Goal: Task Accomplishment & Management: Complete application form

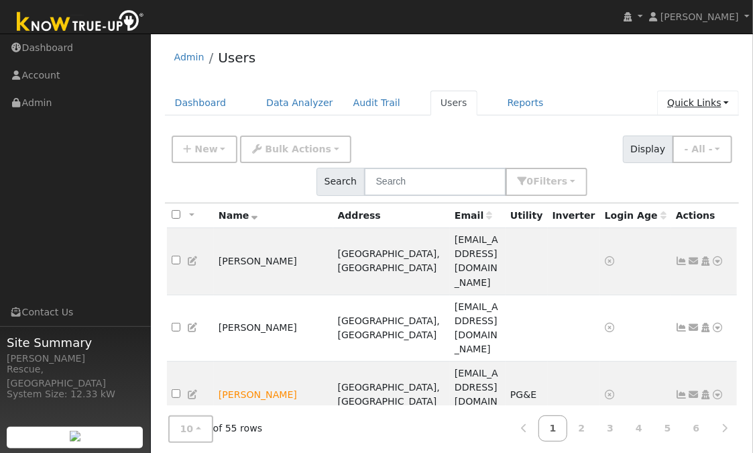
click at [698, 99] on link "Quick Links" at bounding box center [698, 103] width 82 height 25
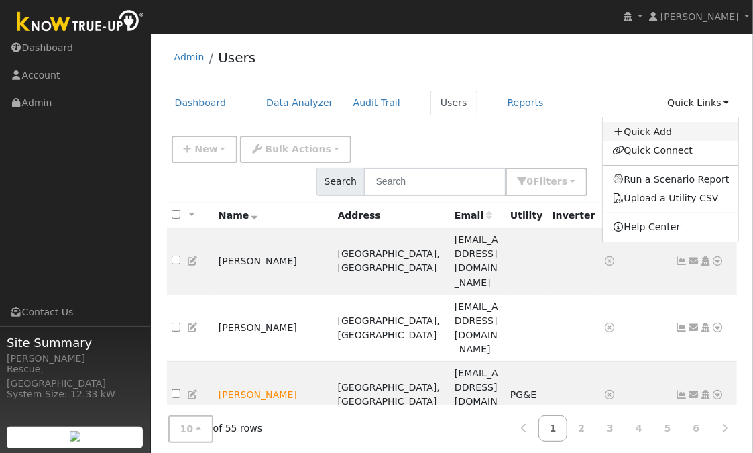
click at [665, 134] on link "Quick Add" at bounding box center [671, 131] width 136 height 19
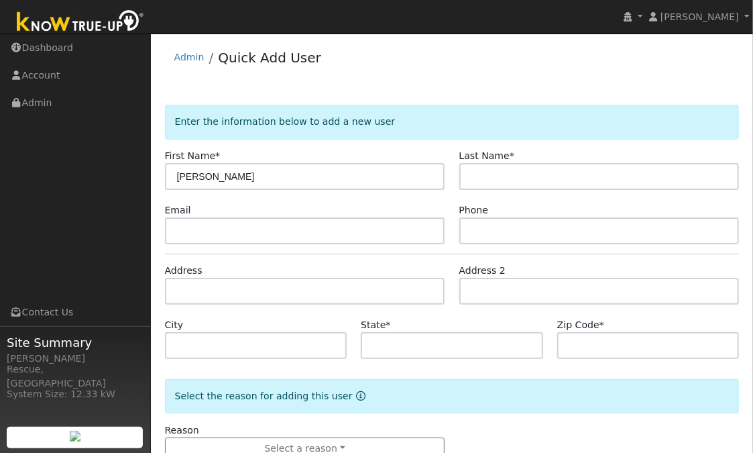
type input "[PERSON_NAME]"
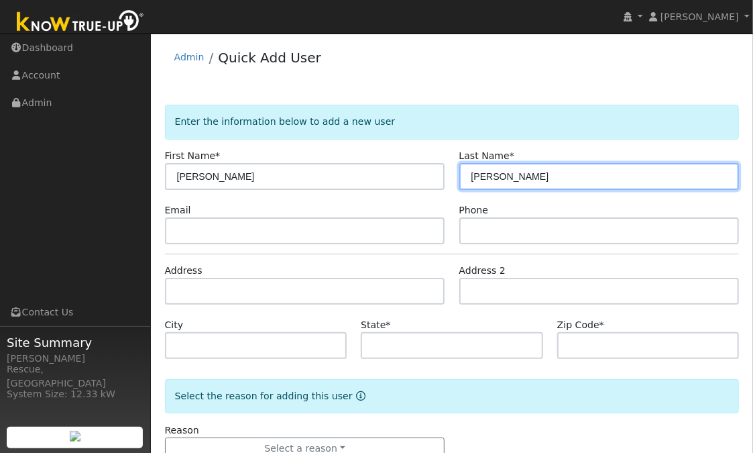
type input "Braboy"
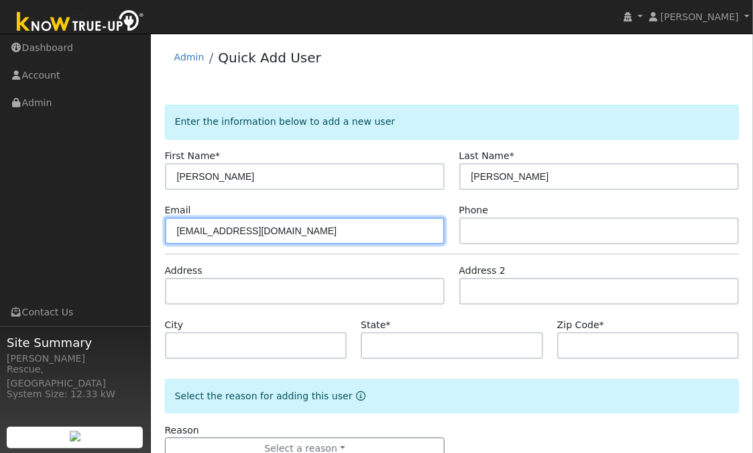
type input "bbraboy1@aol.com"
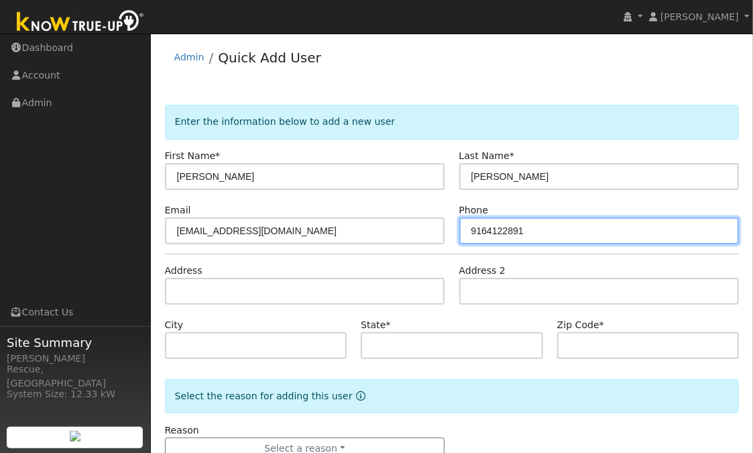
type input "9164122891"
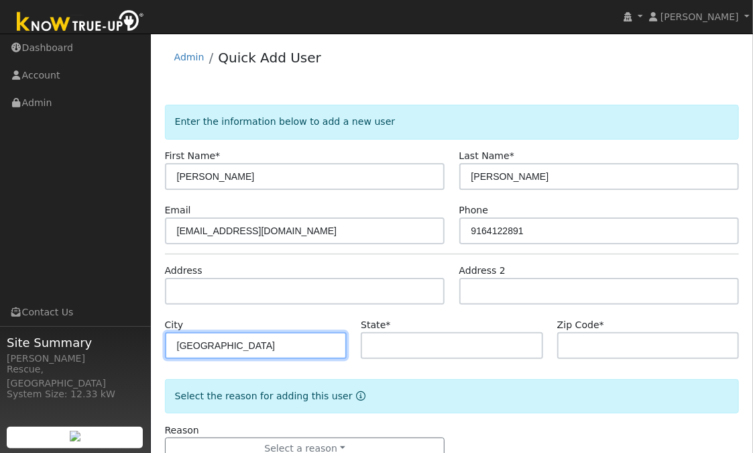
type input "El Dorado Hills"
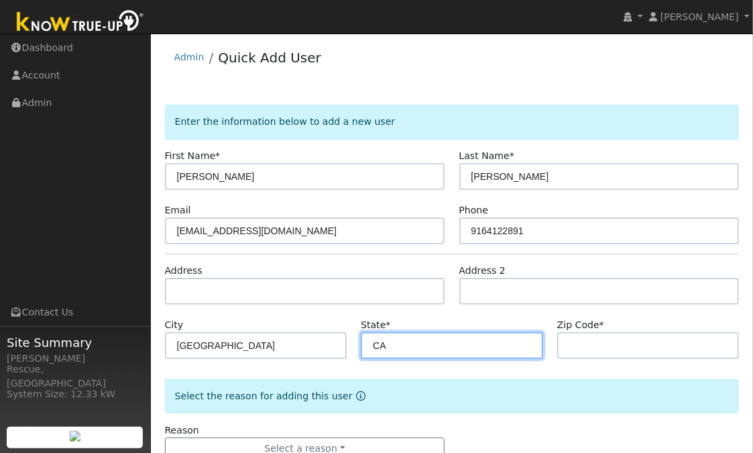
type input "CA"
click at [283, 276] on div "Address" at bounding box center [305, 284] width 294 height 41
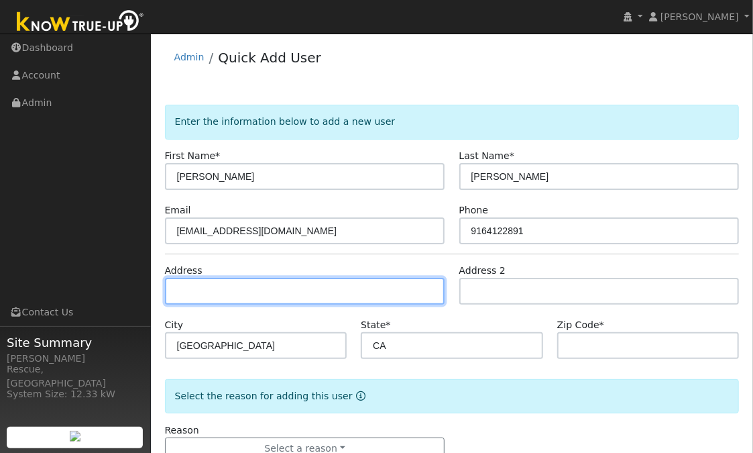
drag, startPoint x: 283, startPoint y: 283, endPoint x: 295, endPoint y: 283, distance: 12.1
click at [284, 283] on input "text" at bounding box center [305, 291] width 280 height 27
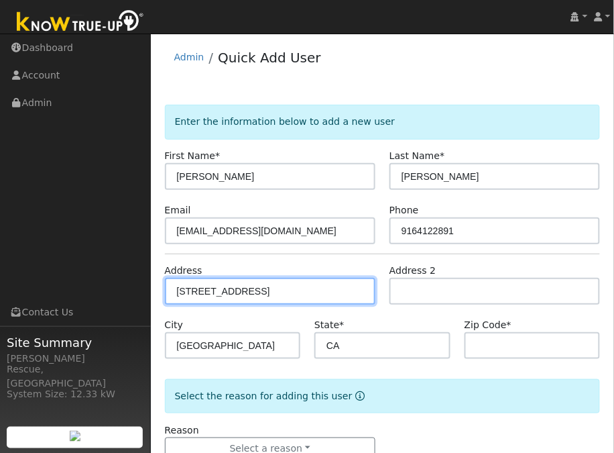
type input "1001 Embarcadero Drive"
type input "95762"
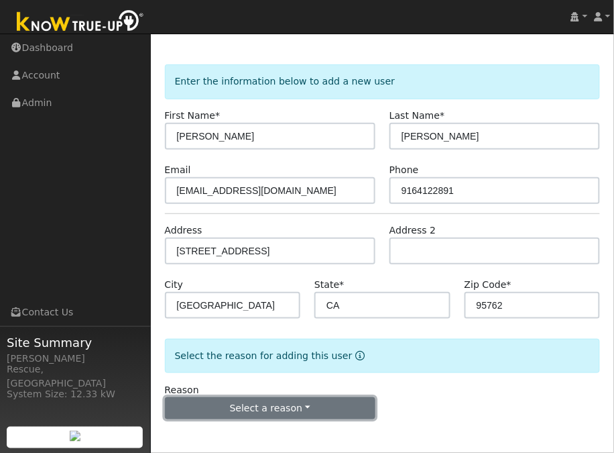
click at [286, 404] on button "Select a reason" at bounding box center [270, 408] width 211 height 23
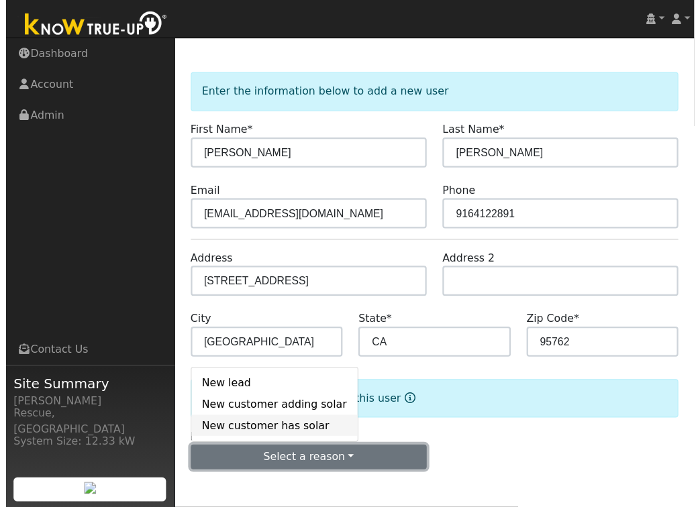
scroll to position [39, 0]
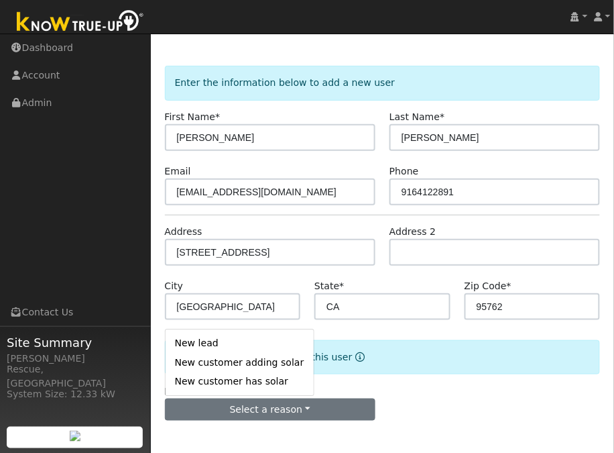
drag, startPoint x: 231, startPoint y: 345, endPoint x: 286, endPoint y: 353, distance: 56.3
click at [231, 345] on link "New lead" at bounding box center [240, 343] width 148 height 19
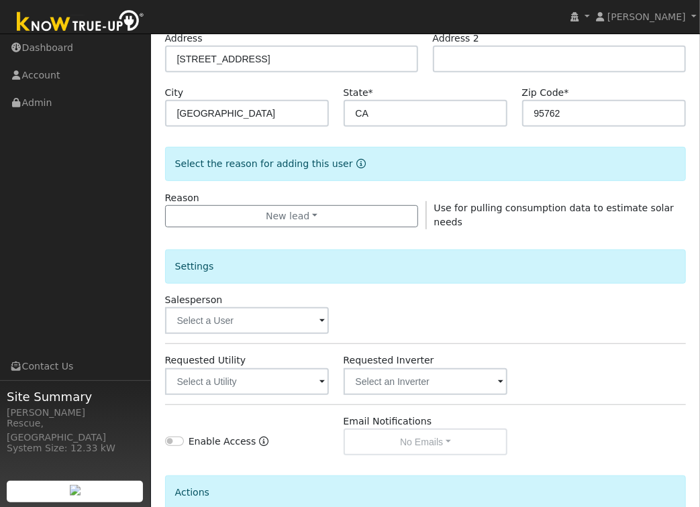
scroll to position [238, 0]
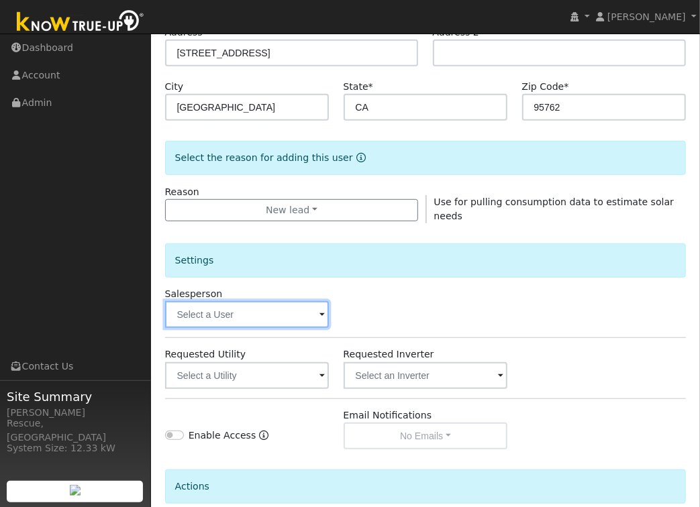
click at [271, 305] on input "text" at bounding box center [247, 314] width 164 height 27
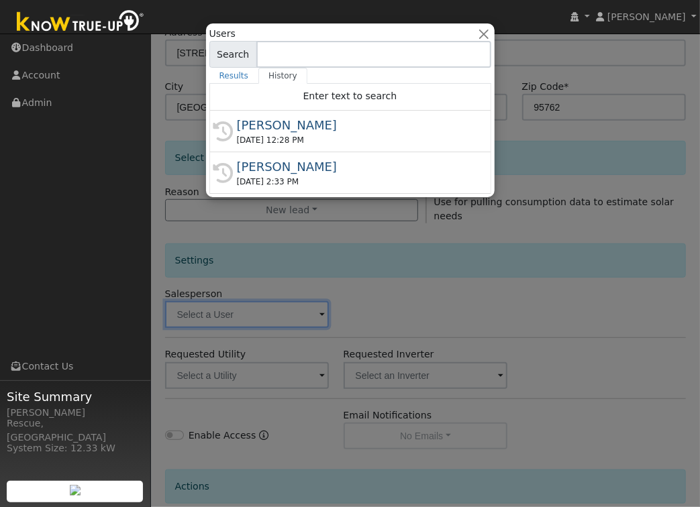
click at [353, 135] on div "08/08/2025 12:28 PM" at bounding box center [356, 140] width 239 height 12
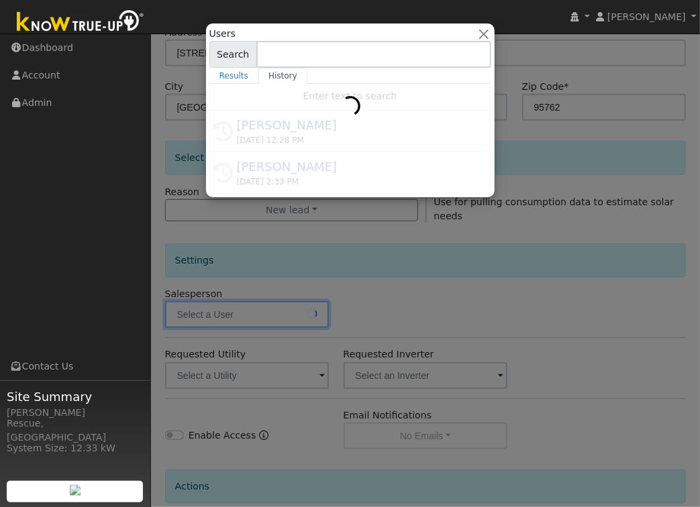
type input "[PERSON_NAME]"
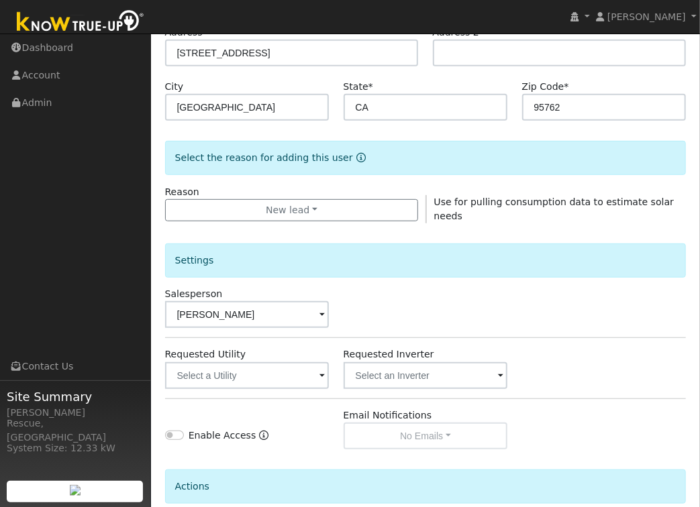
click at [298, 360] on div "Requested Utility" at bounding box center [247, 367] width 178 height 41
click at [296, 376] on input "text" at bounding box center [247, 375] width 164 height 27
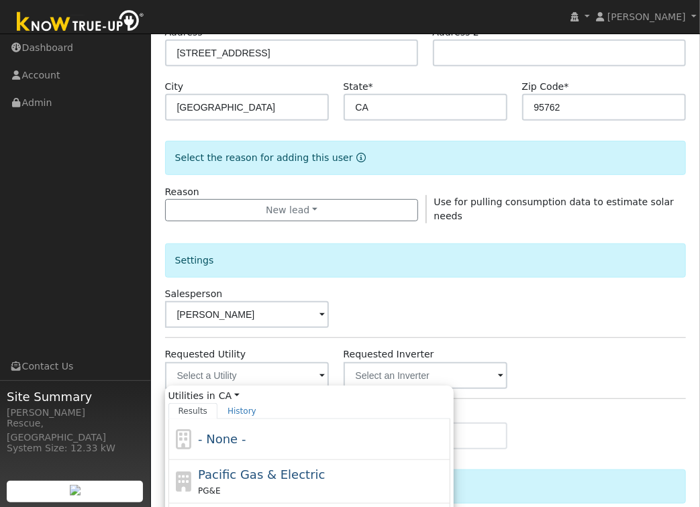
click at [247, 452] on span "Pacific Gas & Electric" at bounding box center [261, 475] width 127 height 14
type input "Pacific Gas & Electric"
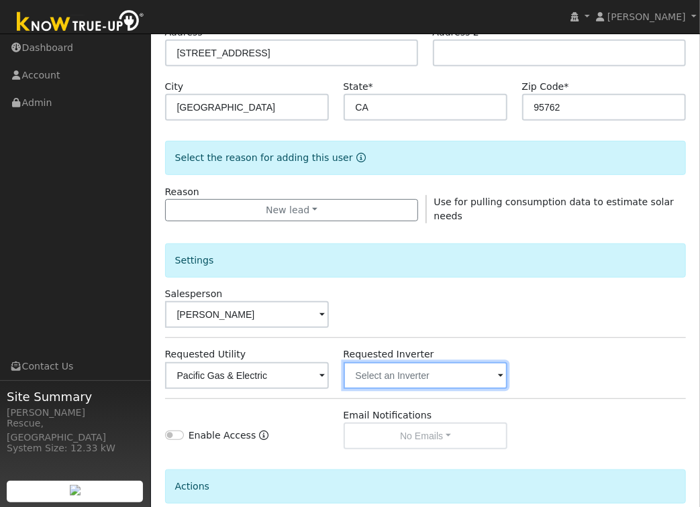
click at [329, 364] on input "text" at bounding box center [247, 375] width 164 height 27
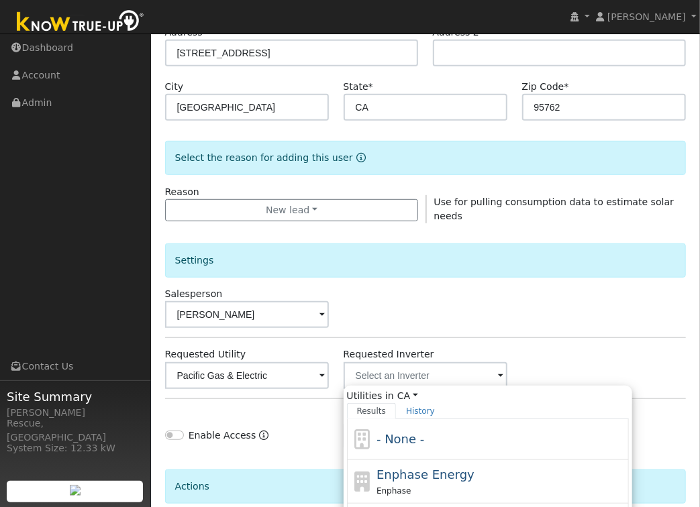
drag, startPoint x: 385, startPoint y: 430, endPoint x: 418, endPoint y: 398, distance: 46.0
click at [385, 432] on span "- None -" at bounding box center [400, 439] width 48 height 14
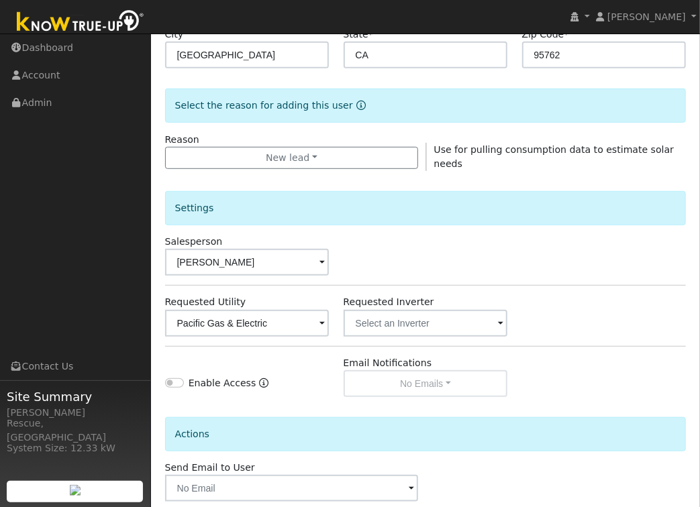
scroll to position [360, 0]
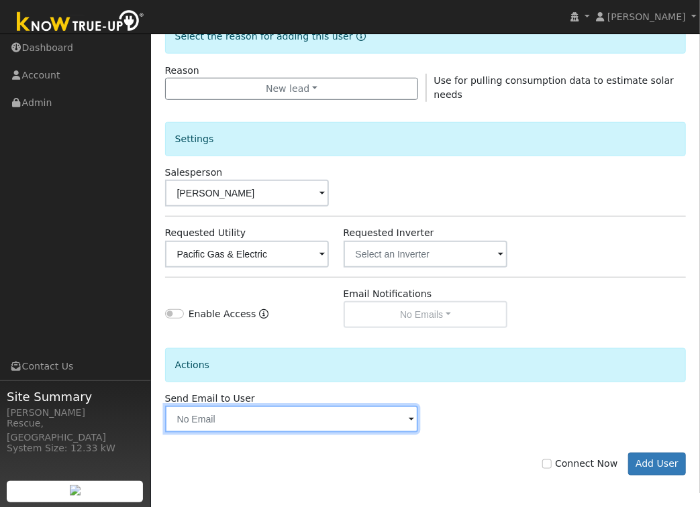
click at [215, 416] on input "text" at bounding box center [292, 419] width 254 height 27
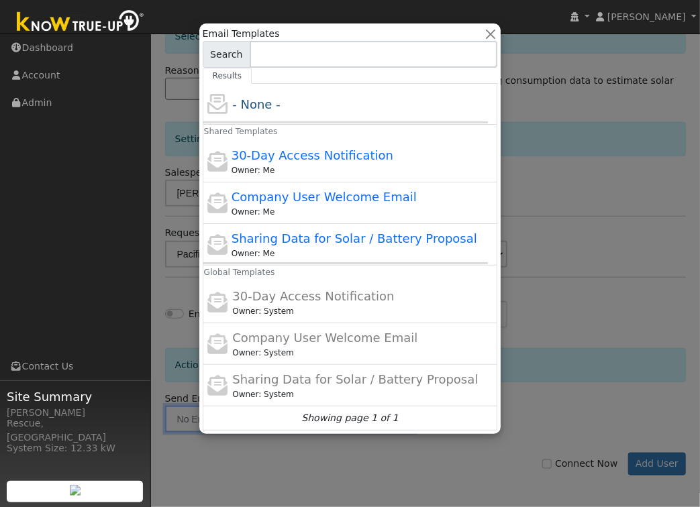
click at [364, 236] on span "Sharing Data for Solar / Battery Proposal" at bounding box center [354, 238] width 246 height 14
type input "Sharing Data for Solar / Battery Proposal"
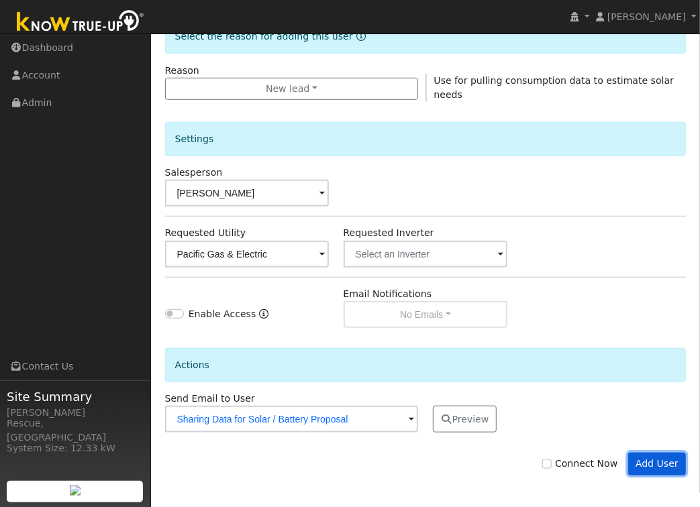
click at [649, 452] on button "Add User" at bounding box center [657, 464] width 58 height 23
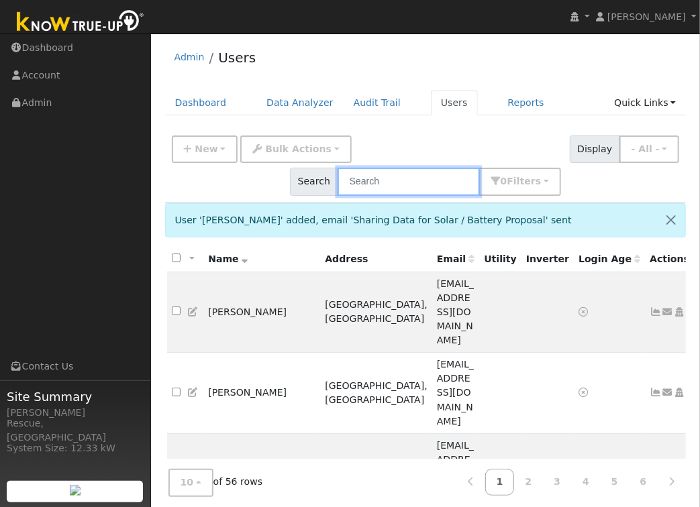
click at [386, 188] on input "text" at bounding box center [408, 182] width 142 height 28
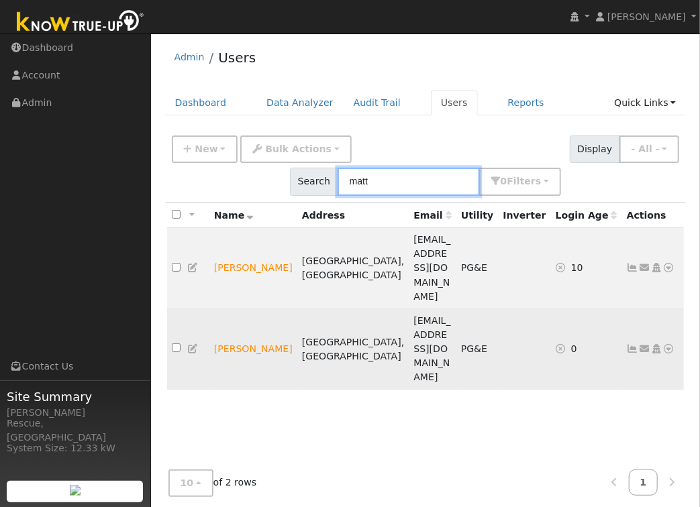
type input "matt"
click at [667, 344] on icon at bounding box center [669, 348] width 12 height 9
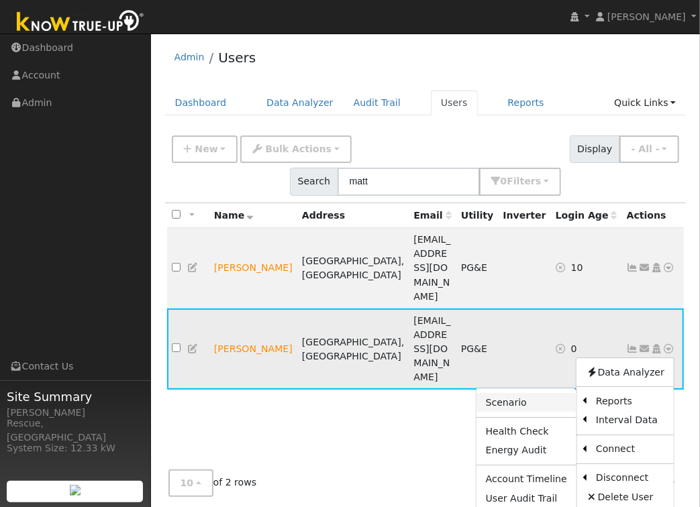
click at [525, 393] on link "Scenario" at bounding box center [526, 402] width 100 height 19
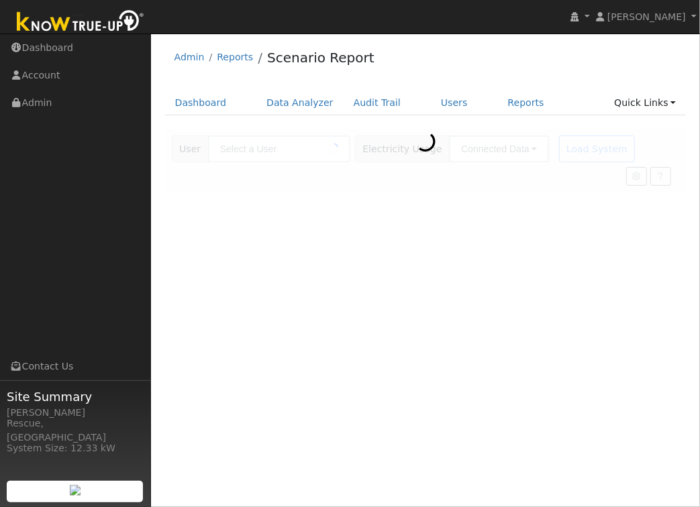
type input "[PERSON_NAME]"
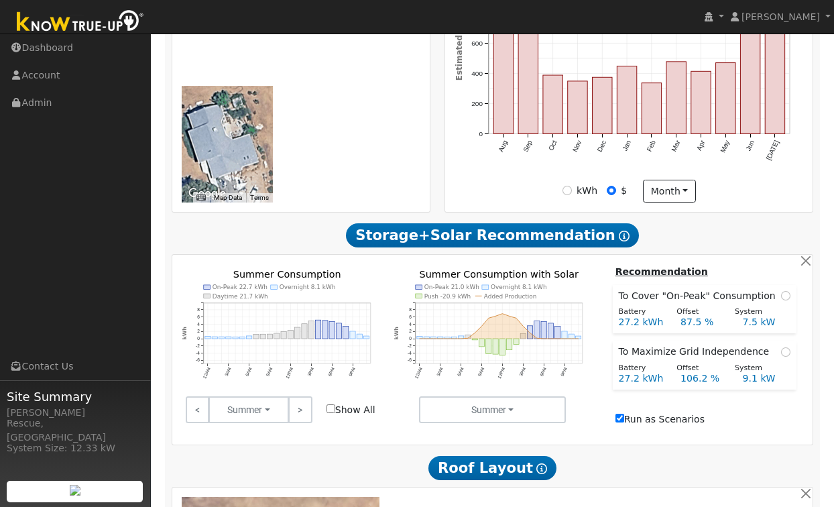
scroll to position [453, 0]
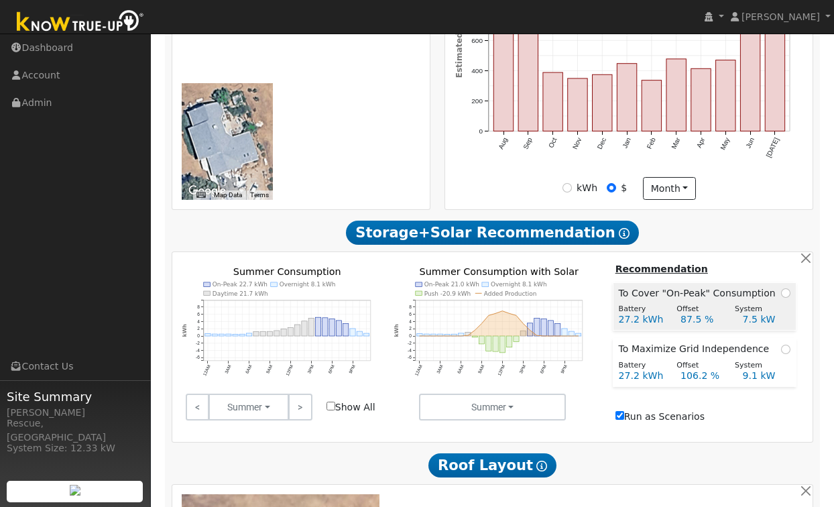
click at [699, 301] on span at bounding box center [785, 293] width 9 height 14
radio input "true"
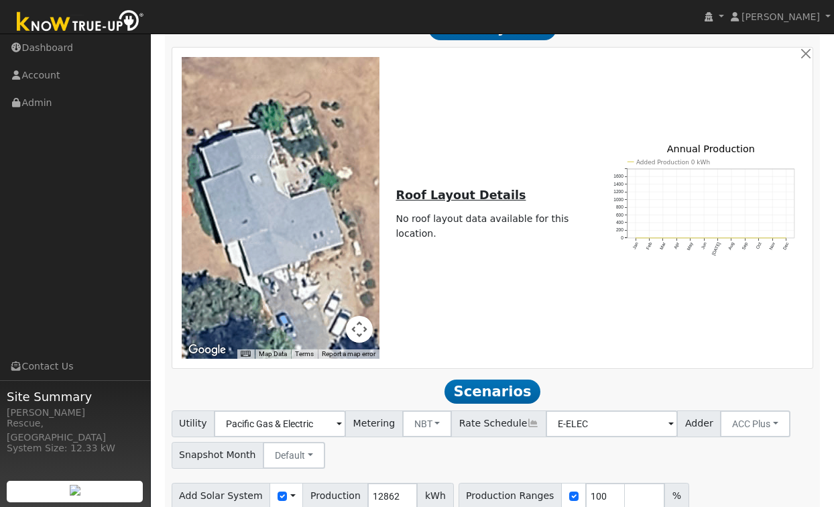
scroll to position [986, 0]
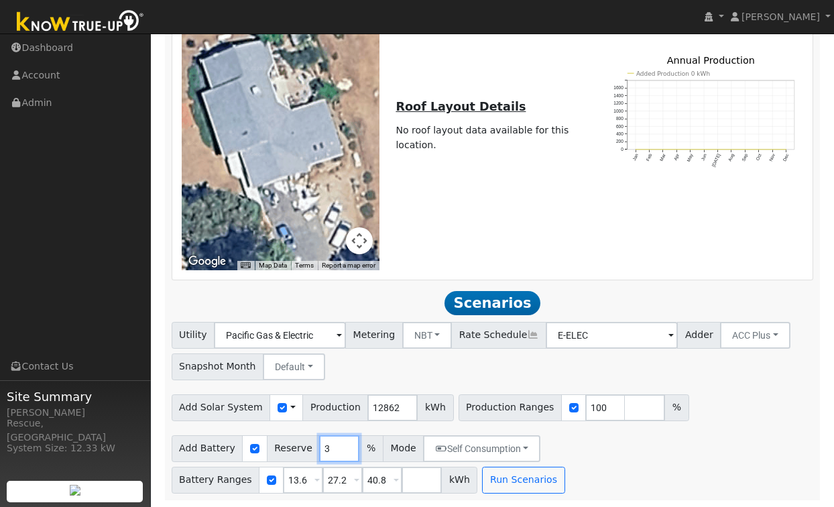
drag, startPoint x: 325, startPoint y: 453, endPoint x: 310, endPoint y: 451, distance: 14.9
click at [310, 451] on div "Add Battery Reserve 3 % Mode Self Consumption Self Consumption Peak Savings ACC…" at bounding box center [357, 448] width 370 height 27
type input "20"
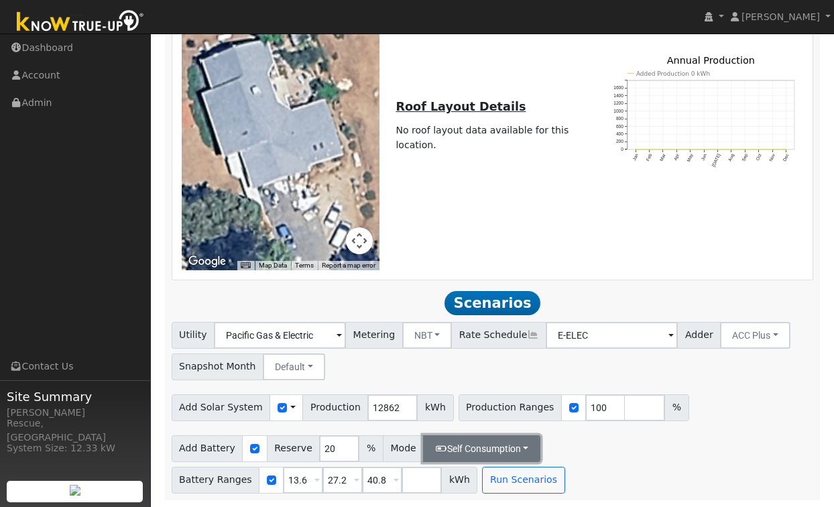
click at [495, 444] on button "Self Consumption" at bounding box center [481, 448] width 117 height 27
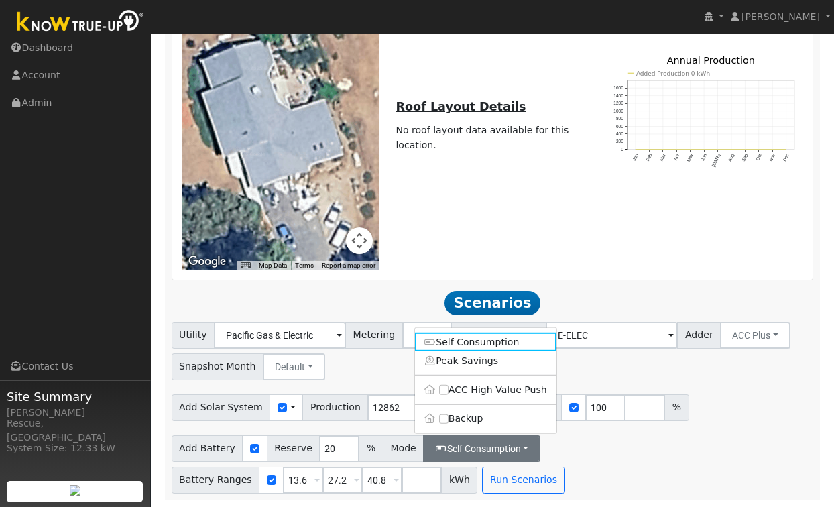
drag, startPoint x: 462, startPoint y: 365, endPoint x: 469, endPoint y: 384, distance: 20.6
click at [462, 365] on link "Peak Savings" at bounding box center [486, 360] width 142 height 19
checkbox input "true"
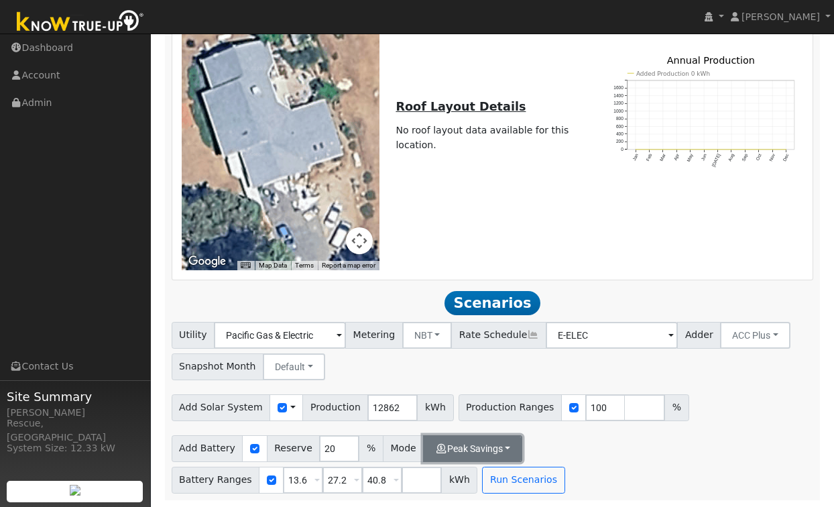
click at [493, 438] on button "Peak Savings" at bounding box center [472, 448] width 99 height 27
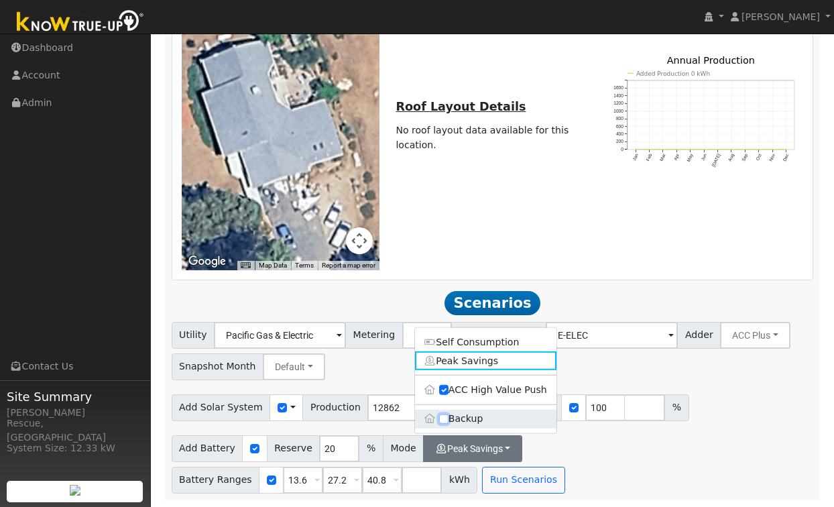
click at [446, 416] on input "Backup" at bounding box center [443, 418] width 9 height 9
checkbox input "true"
click at [302, 477] on input "13.6" at bounding box center [303, 480] width 40 height 27
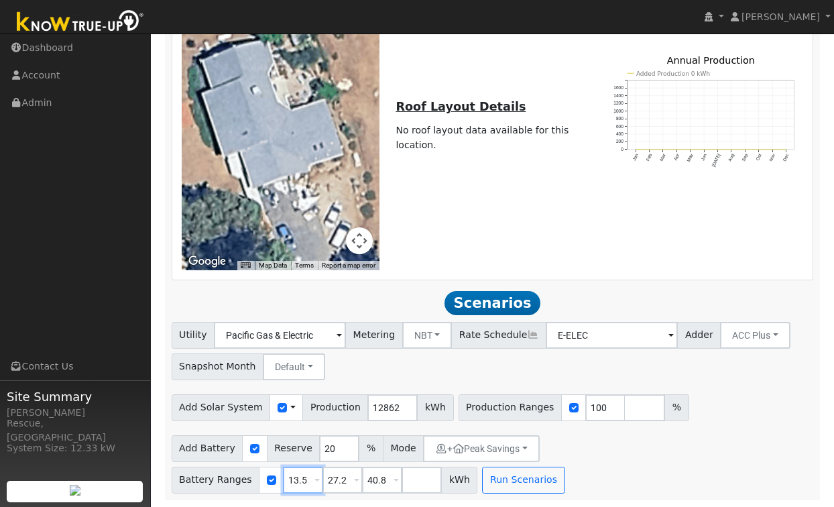
type input "13.5"
type input "27"
type input "40.5"
click at [518, 473] on button "Run Scenarios" at bounding box center [523, 480] width 83 height 27
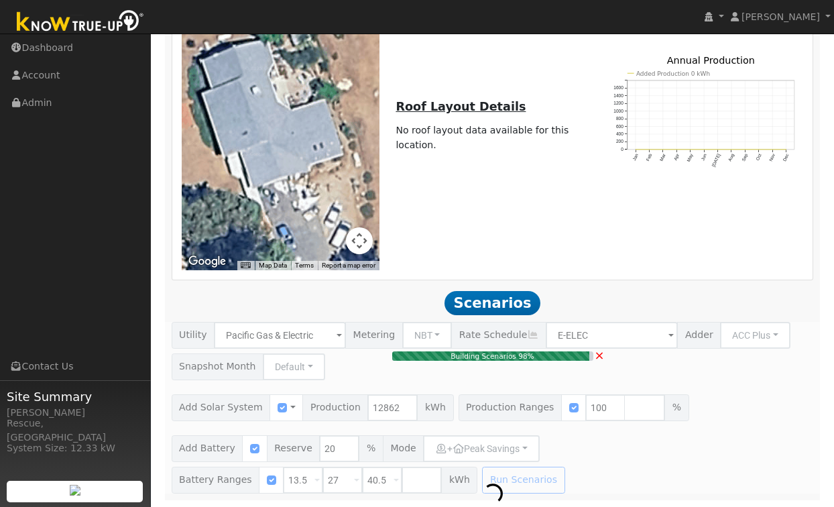
type input "8.6"
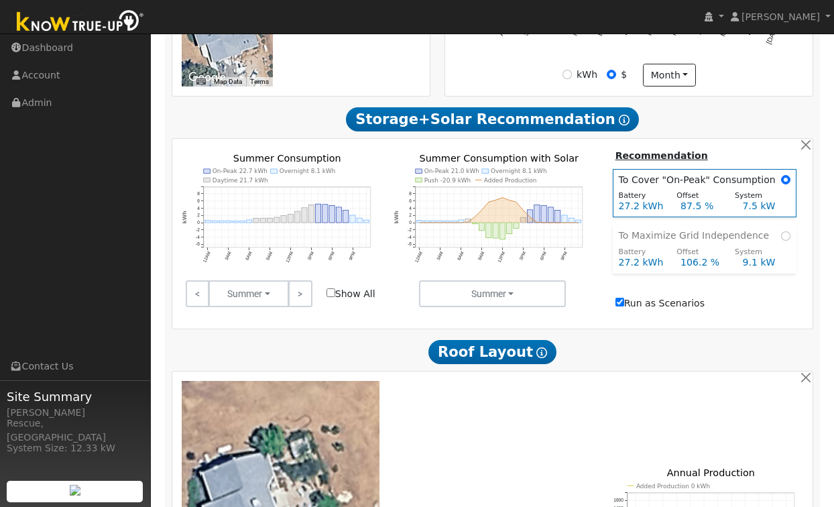
scroll to position [0, 0]
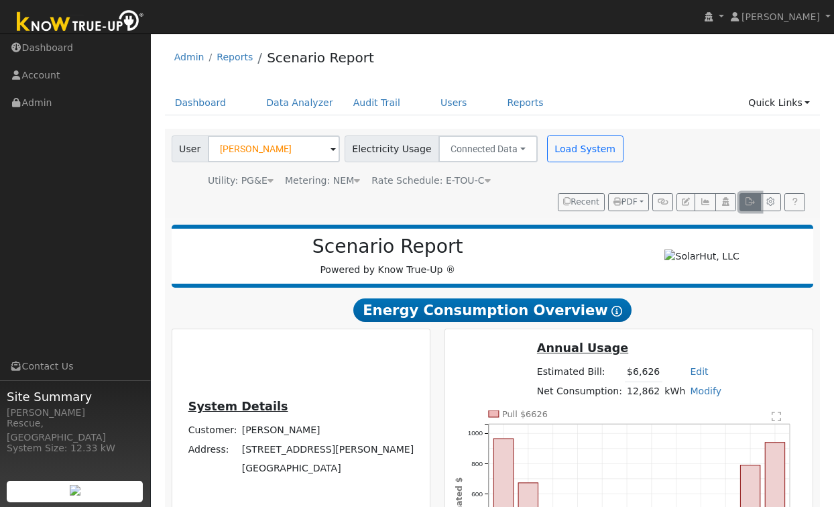
click at [699, 203] on icon "button" at bounding box center [750, 202] width 10 height 8
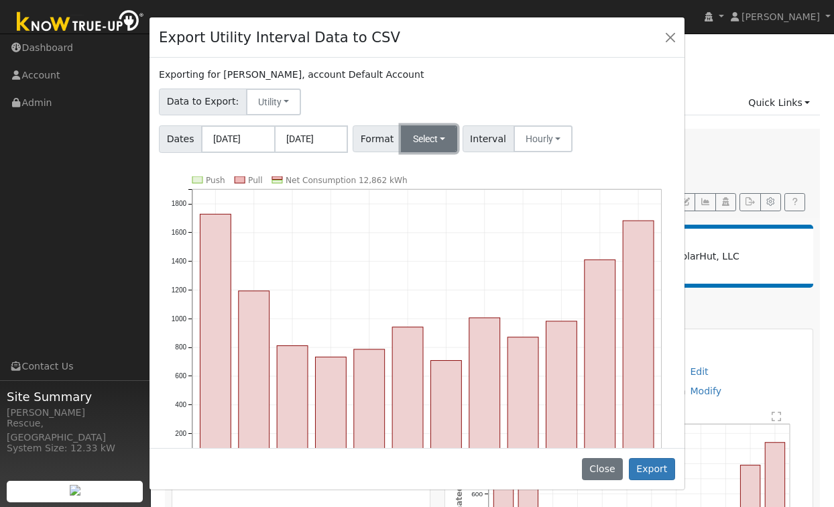
drag, startPoint x: 433, startPoint y: 136, endPoint x: 432, endPoint y: 149, distance: 12.8
click at [433, 136] on button "Select" at bounding box center [429, 138] width 57 height 27
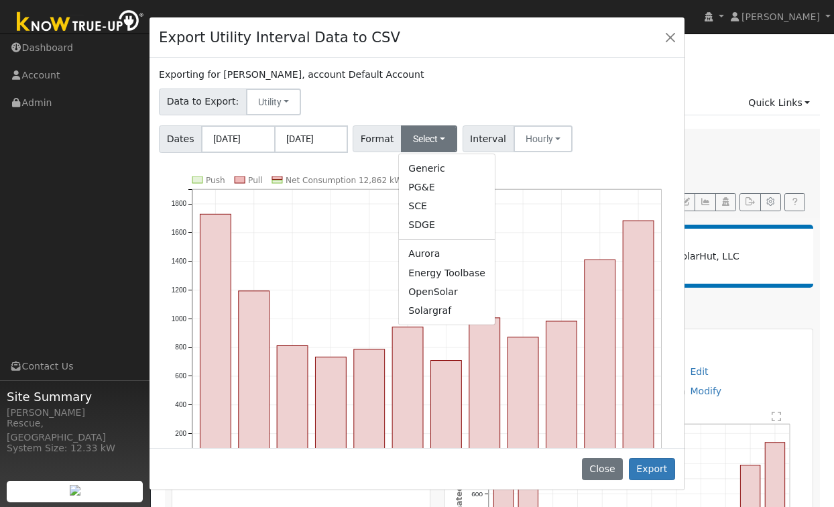
click at [443, 311] on link "Solargraf" at bounding box center [447, 310] width 96 height 19
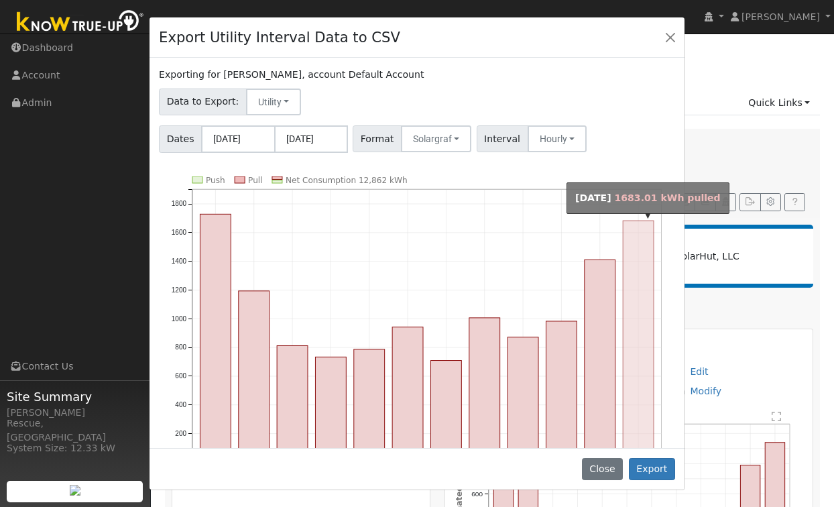
scroll to position [61, 0]
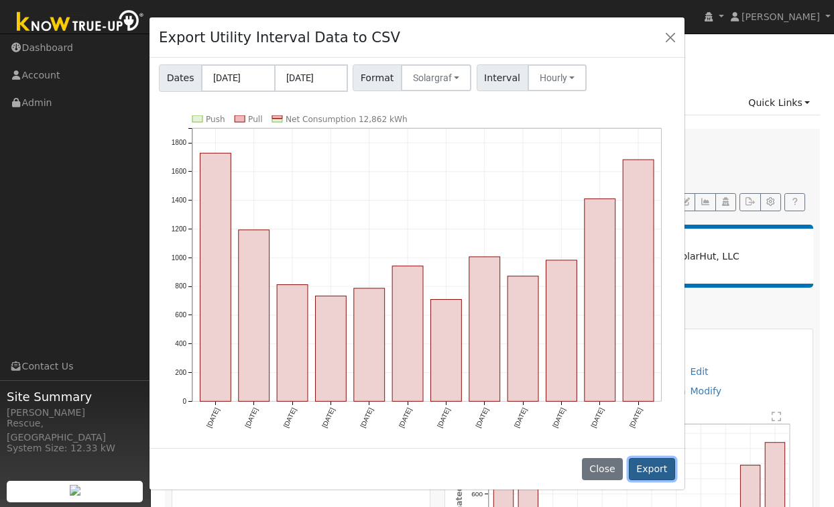
click at [661, 472] on button "Export" at bounding box center [652, 469] width 46 height 23
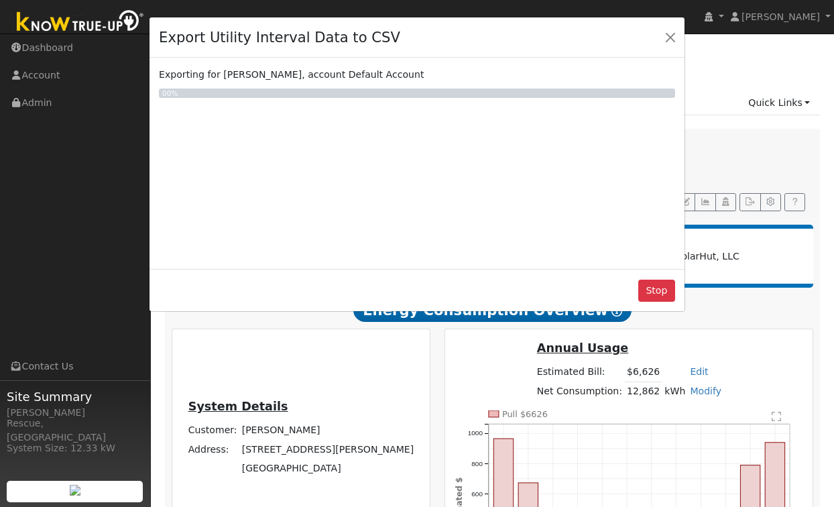
scroll to position [0, 0]
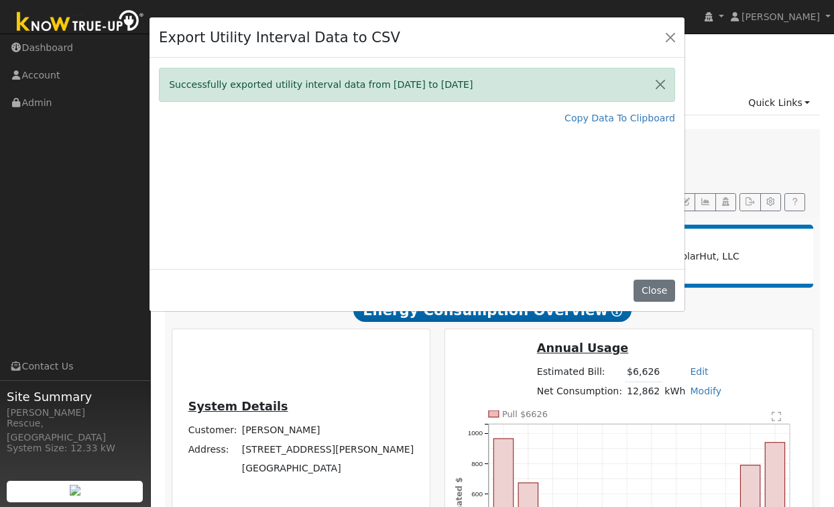
click at [699, 70] on div "Export Utility Interval Data to CSV Successfully exported utility interval data…" at bounding box center [417, 253] width 834 height 507
click at [667, 36] on button "Close" at bounding box center [670, 37] width 19 height 19
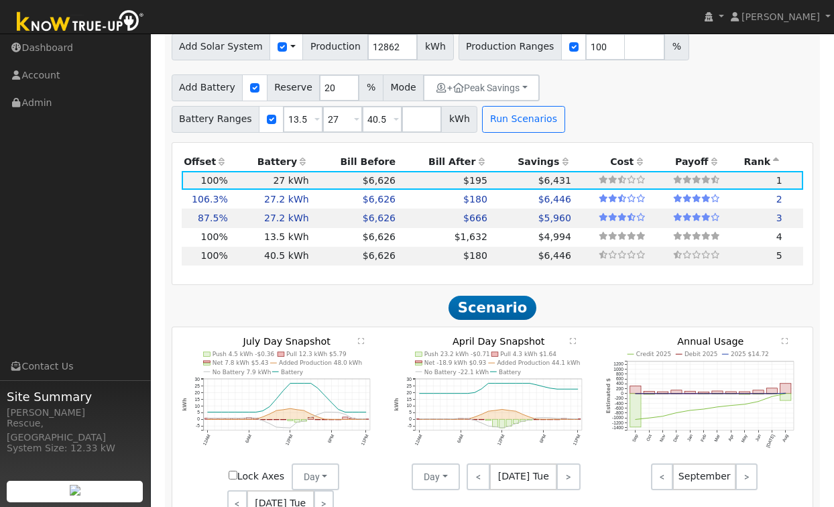
scroll to position [1348, 0]
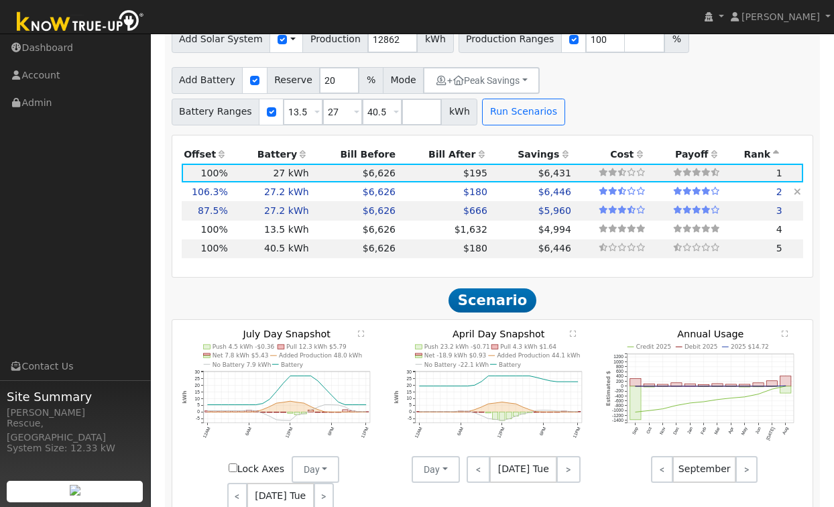
click at [699, 197] on icon at bounding box center [797, 191] width 7 height 9
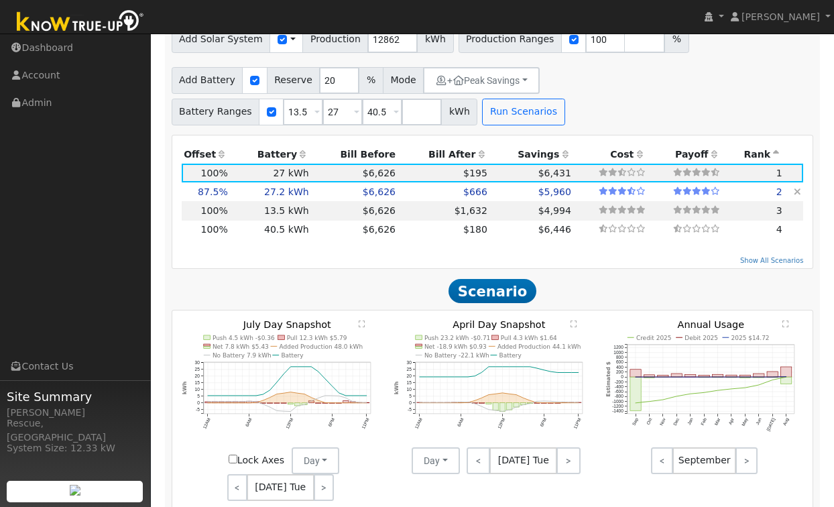
click at [699, 197] on icon at bounding box center [797, 191] width 7 height 9
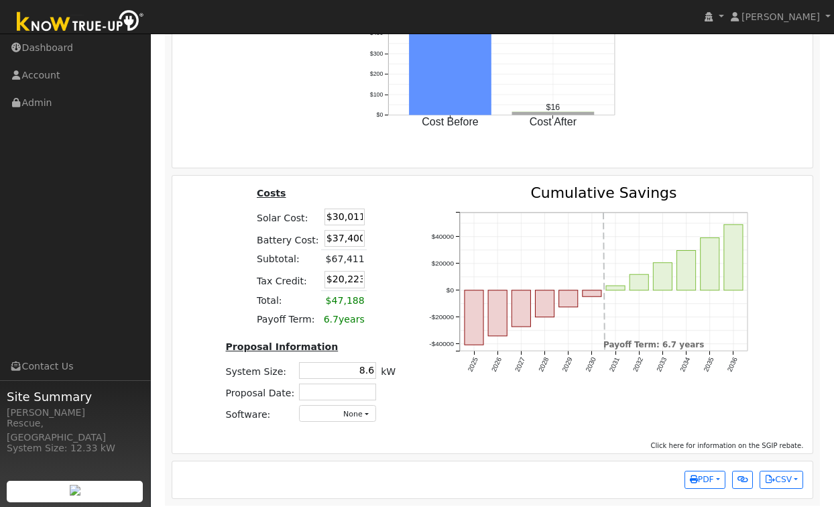
scroll to position [2097, 0]
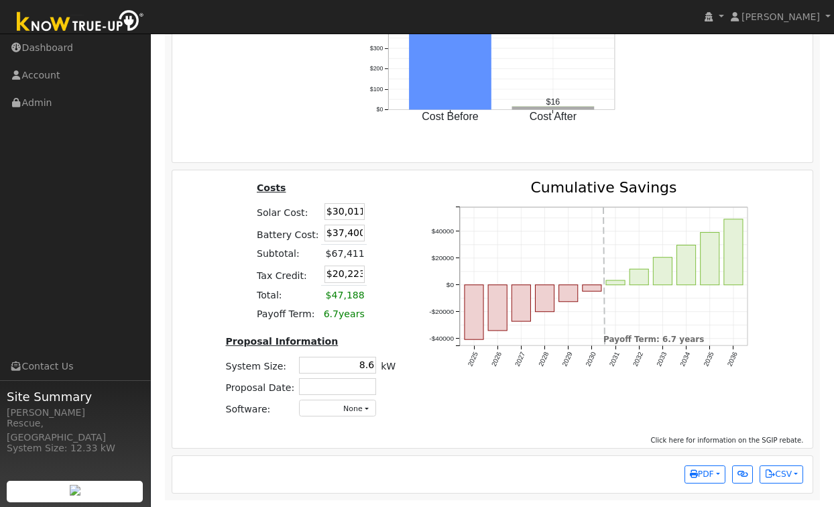
drag, startPoint x: 335, startPoint y: 211, endPoint x: 480, endPoint y: 221, distance: 144.5
click at [480, 221] on div "Costs Solar Cost: $30,011 Battery Cost: $37,400 Subtotal: $67,411 Tax Credit: $…" at bounding box center [493, 304] width 651 height 248
type input "$26,660"
type input "$19,218"
drag, startPoint x: 331, startPoint y: 234, endPoint x: 447, endPoint y: 231, distance: 116.1
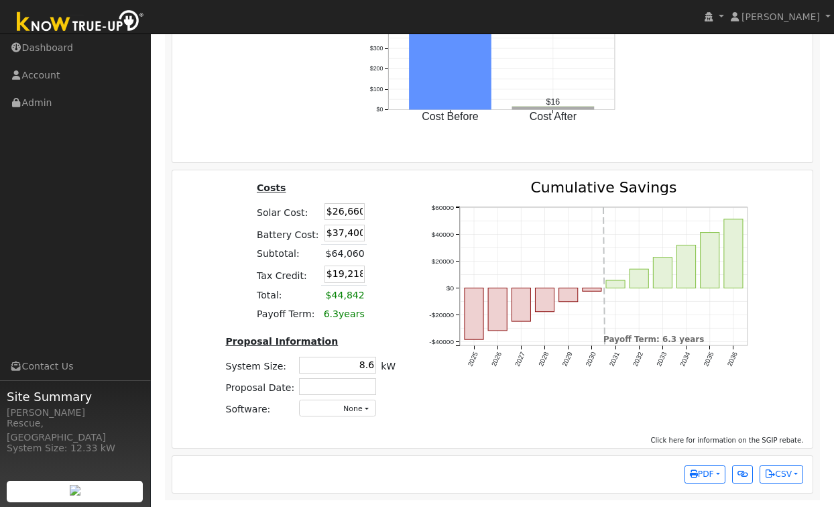
click at [447, 231] on div "Costs Solar Cost: $26,660 Battery Cost: $37,400 Subtotal: $64,060 Tax Credit: $…" at bounding box center [493, 304] width 651 height 248
type input "$26,000"
type input "$15,798"
click at [396, 284] on div "Costs Solar Cost: $26,660 Battery Cost: $26,000 Subtotal: $64,060 Tax Credit: $…" at bounding box center [310, 304] width 203 height 248
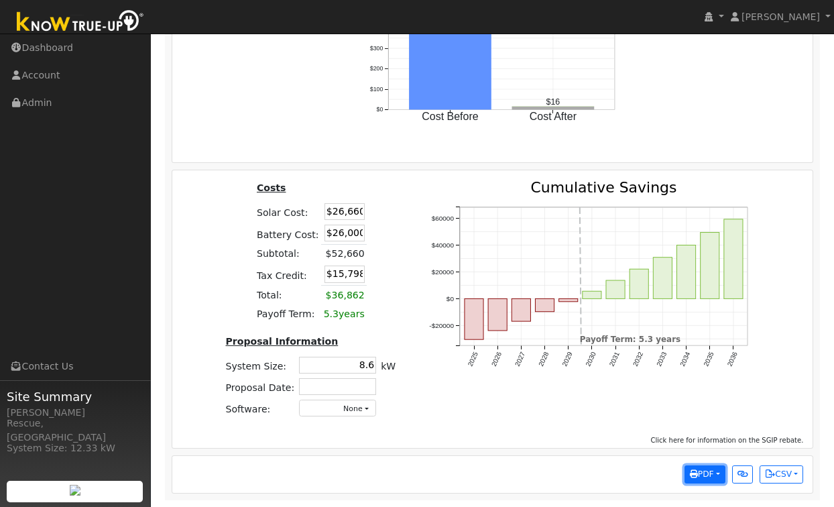
click at [699, 481] on button "PDF" at bounding box center [705, 475] width 41 height 19
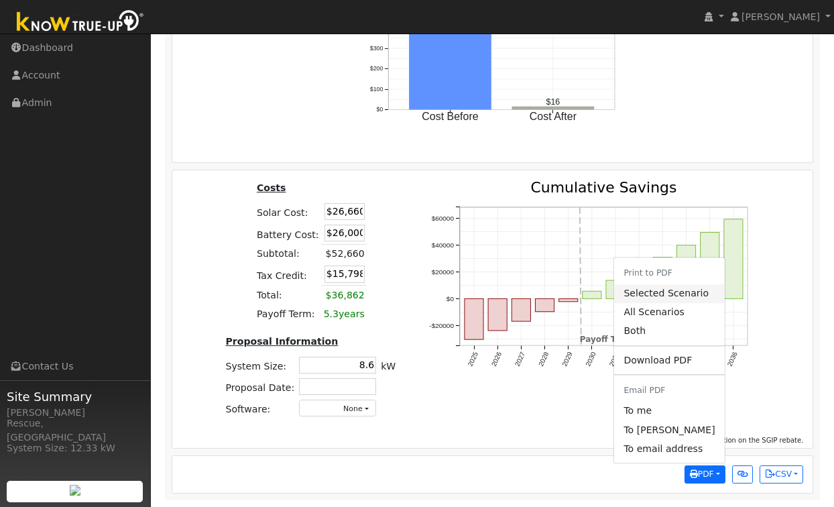
click at [667, 292] on link "Selected Scenario" at bounding box center [669, 293] width 110 height 19
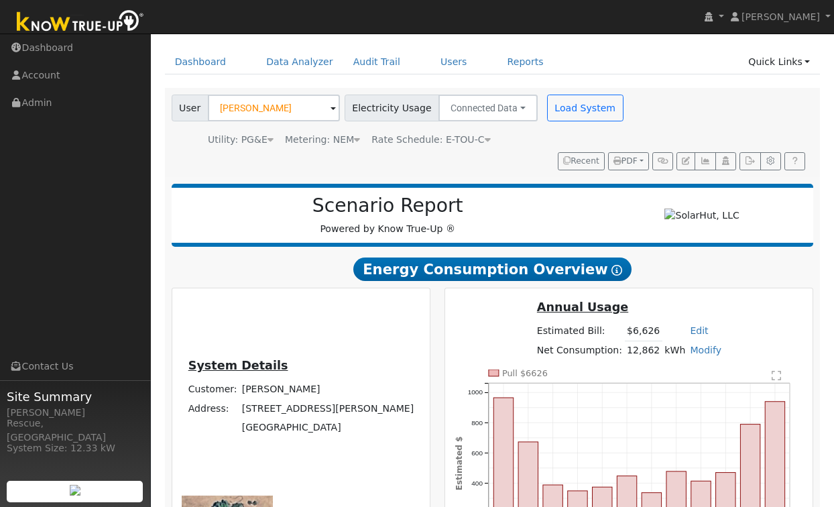
scroll to position [0, 0]
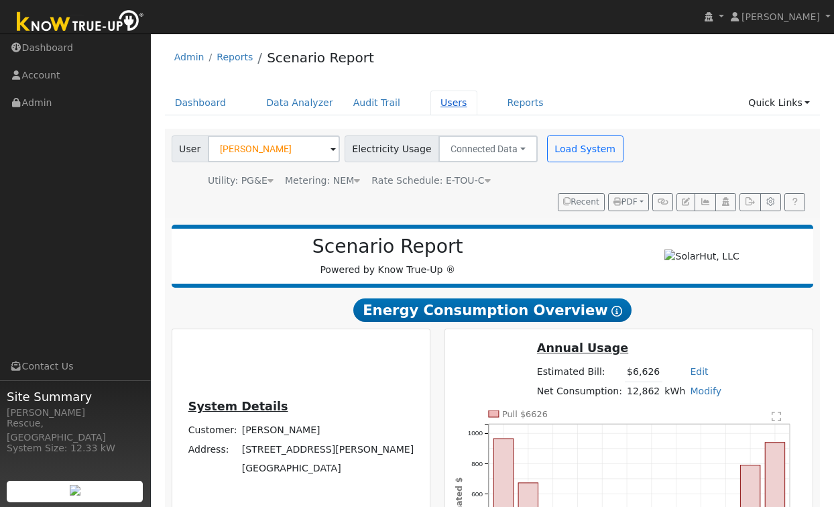
click at [435, 103] on link "Users" at bounding box center [454, 103] width 47 height 25
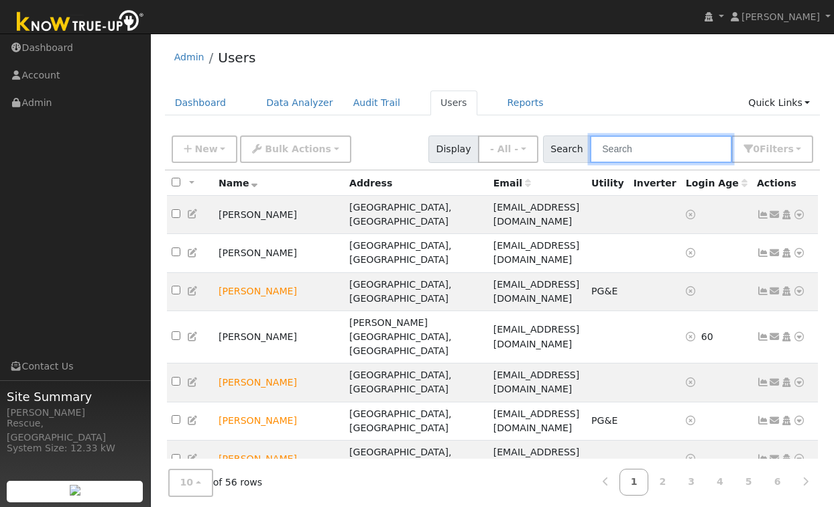
click at [653, 146] on input "text" at bounding box center [661, 149] width 142 height 28
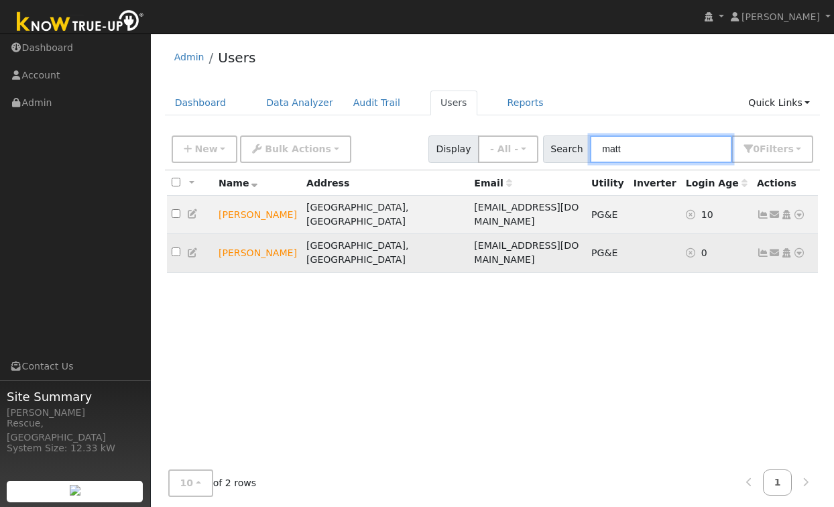
type input "matt"
click at [796, 248] on icon at bounding box center [800, 252] width 12 height 9
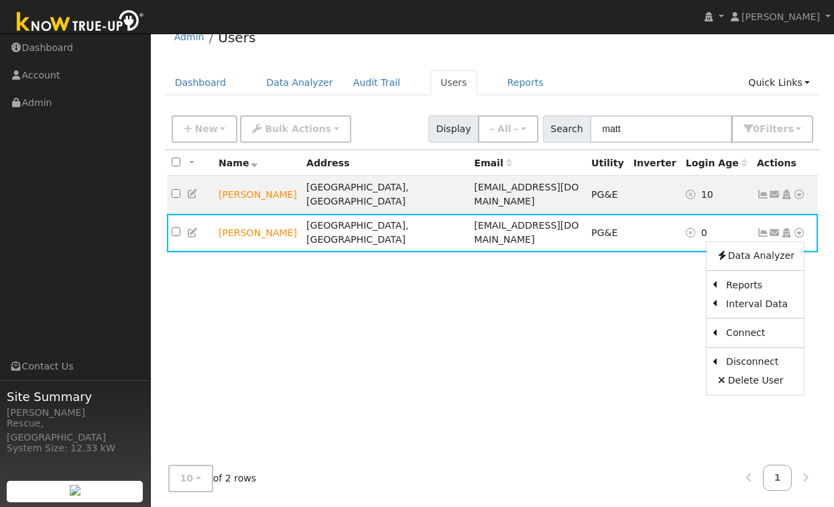
scroll to position [22, 0]
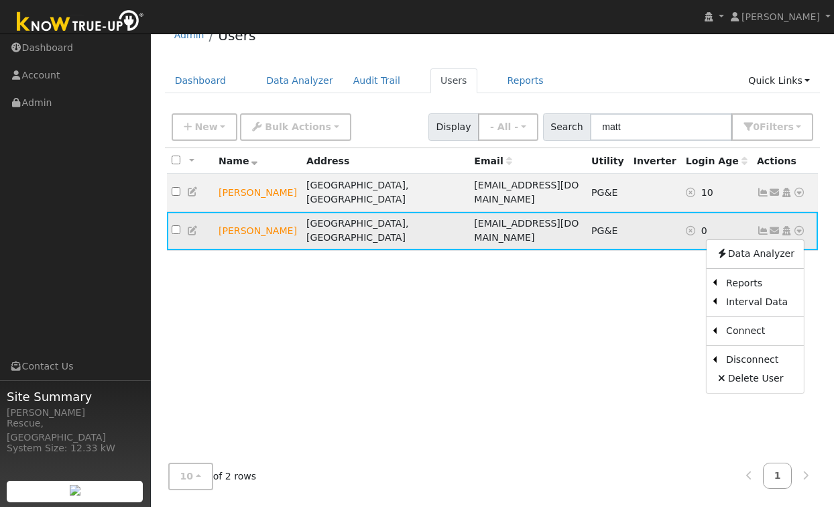
click at [257, 212] on td "[PERSON_NAME]" at bounding box center [258, 231] width 88 height 38
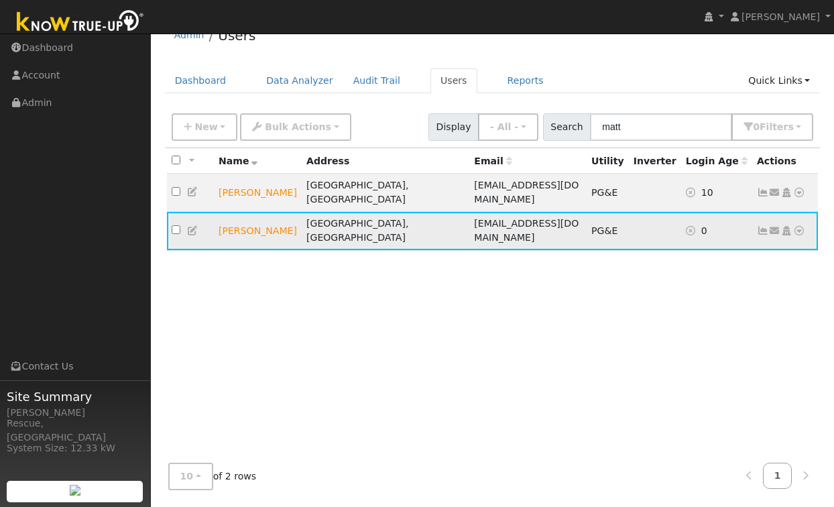
click at [762, 226] on icon at bounding box center [763, 230] width 12 height 9
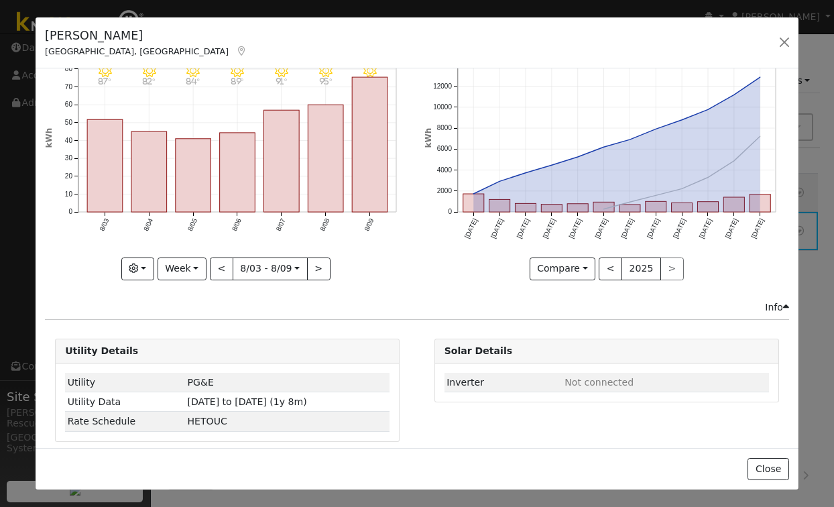
scroll to position [63, 0]
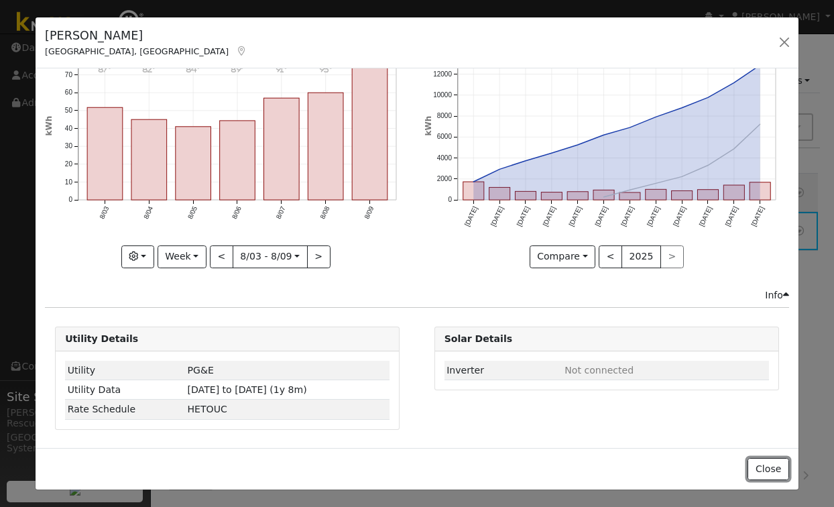
click at [761, 468] on button "Close" at bounding box center [768, 469] width 41 height 23
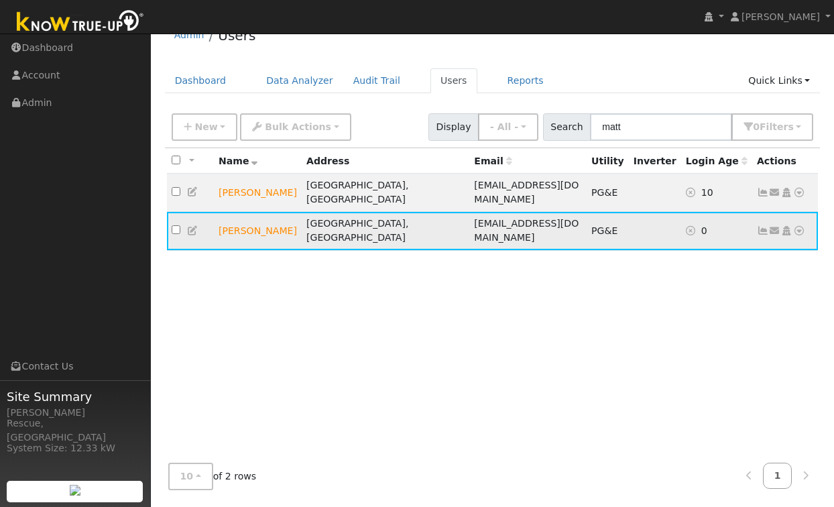
click at [797, 226] on icon at bounding box center [800, 230] width 12 height 9
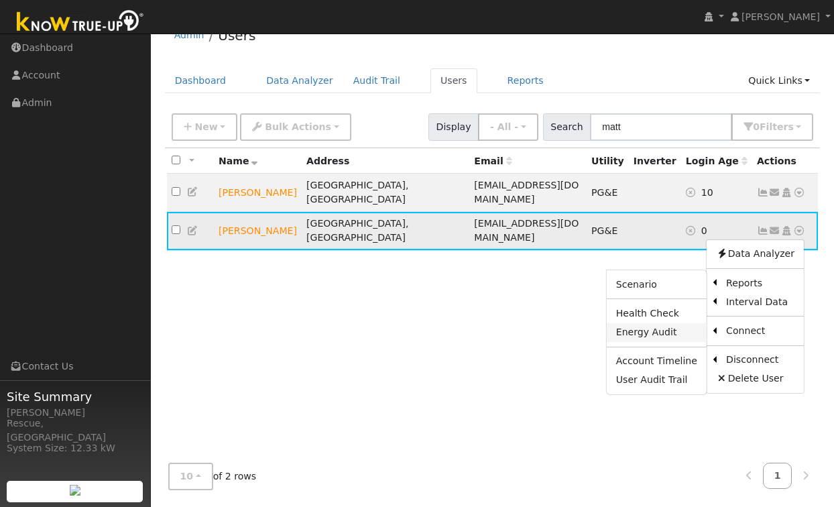
click at [664, 323] on link "Energy Audit" at bounding box center [657, 332] width 100 height 19
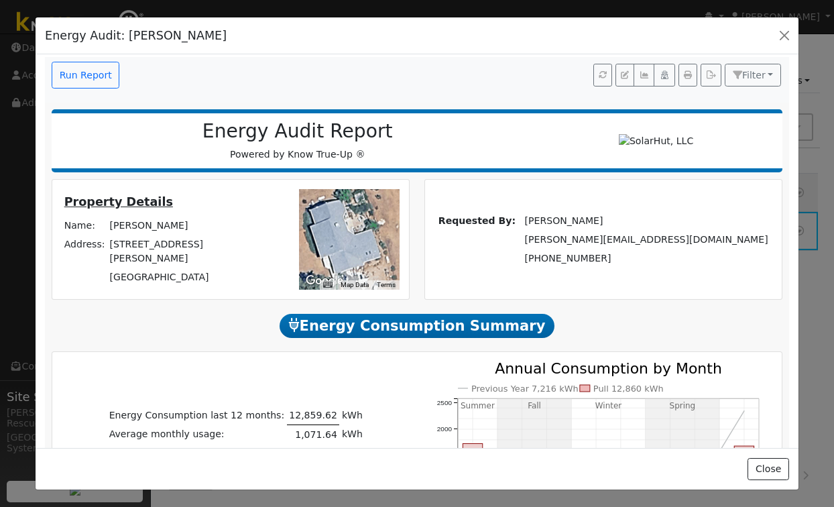
scroll to position [0, 0]
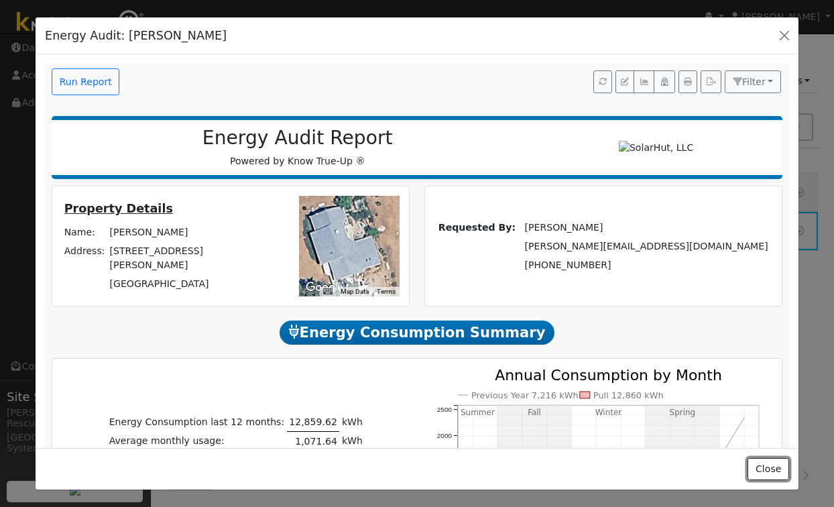
click at [783, 474] on button "Close" at bounding box center [768, 469] width 41 height 23
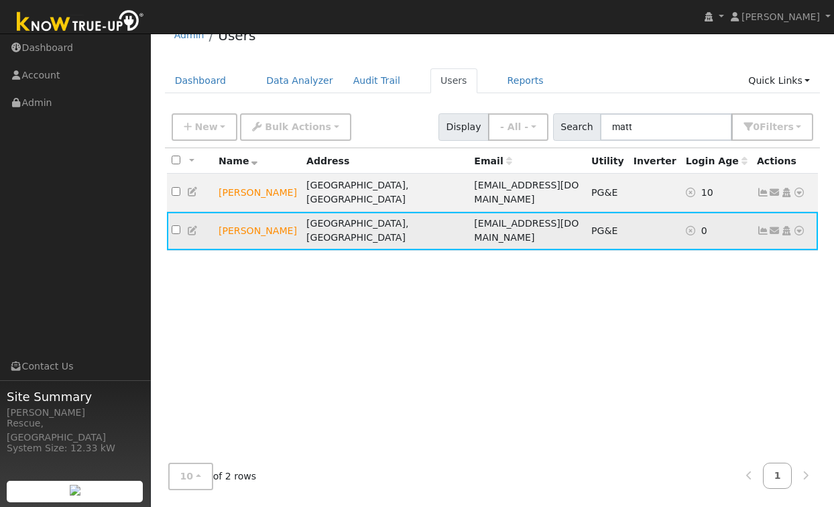
click at [800, 226] on icon at bounding box center [800, 230] width 12 height 9
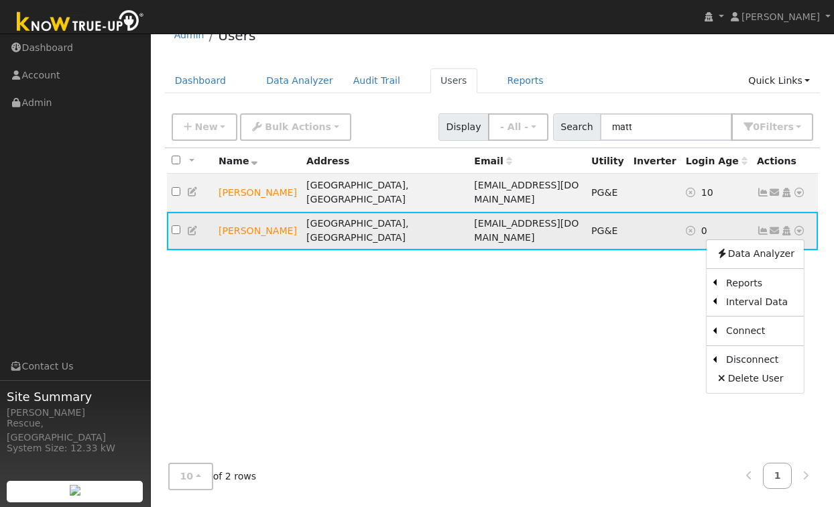
click at [790, 226] on icon at bounding box center [787, 230] width 12 height 9
